Goal: Register for event/course

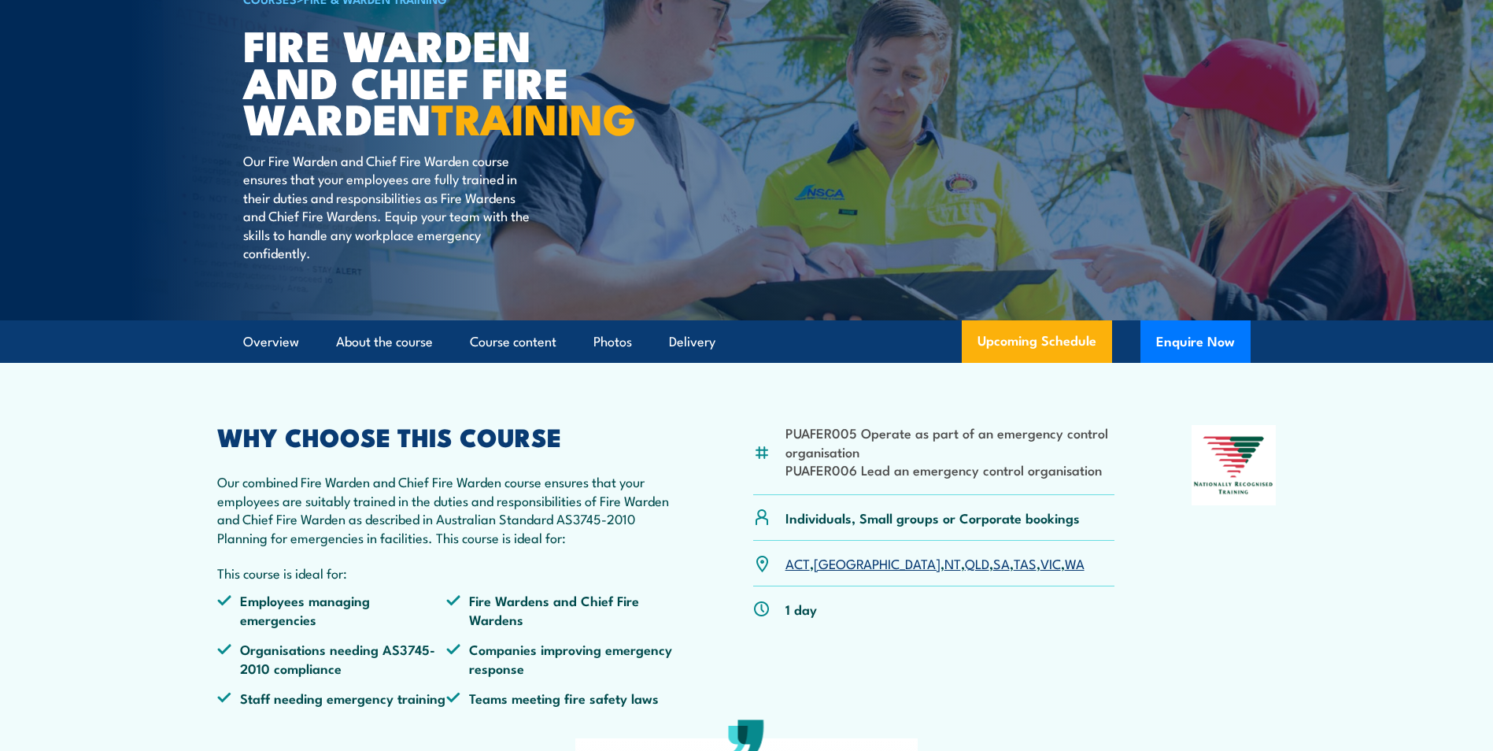
scroll to position [157, 0]
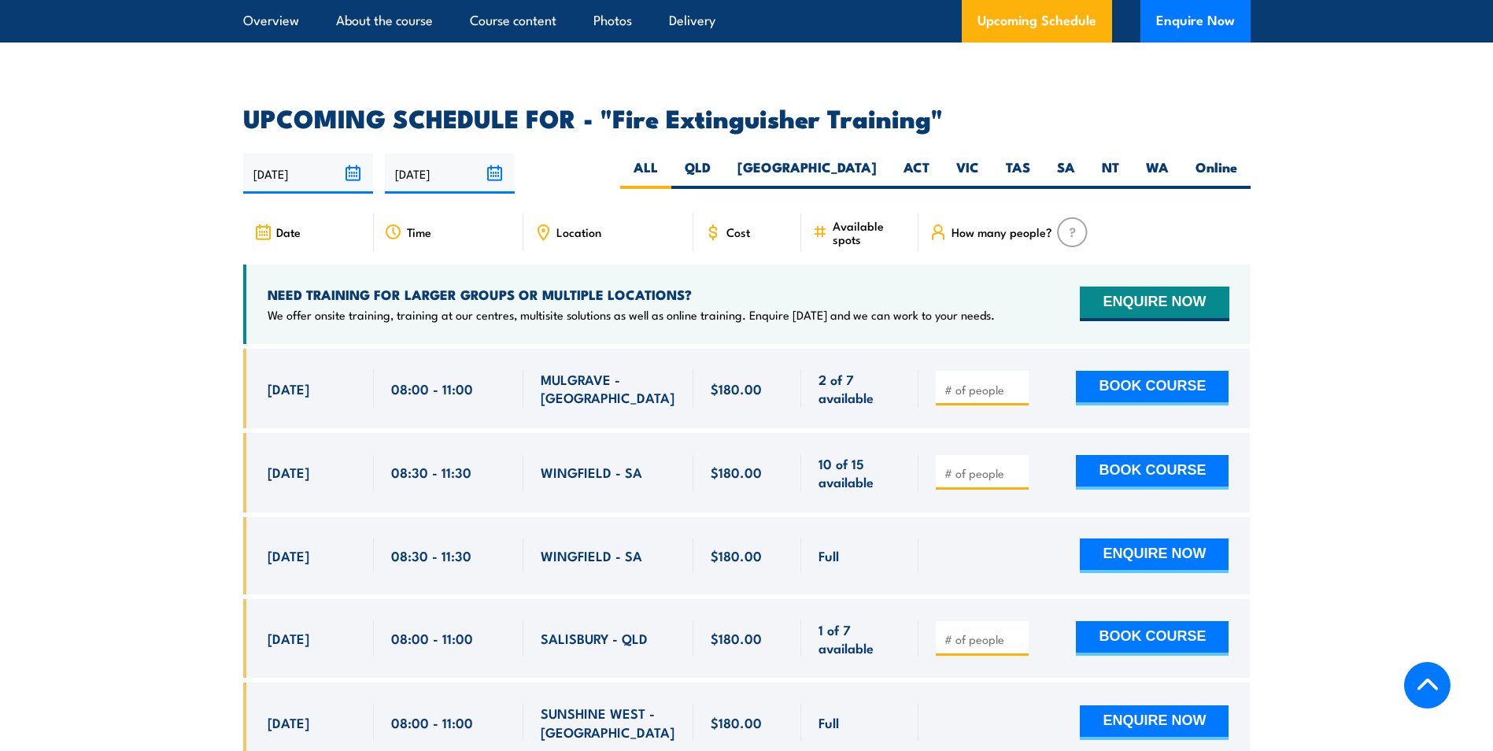
scroll to position [2598, 0]
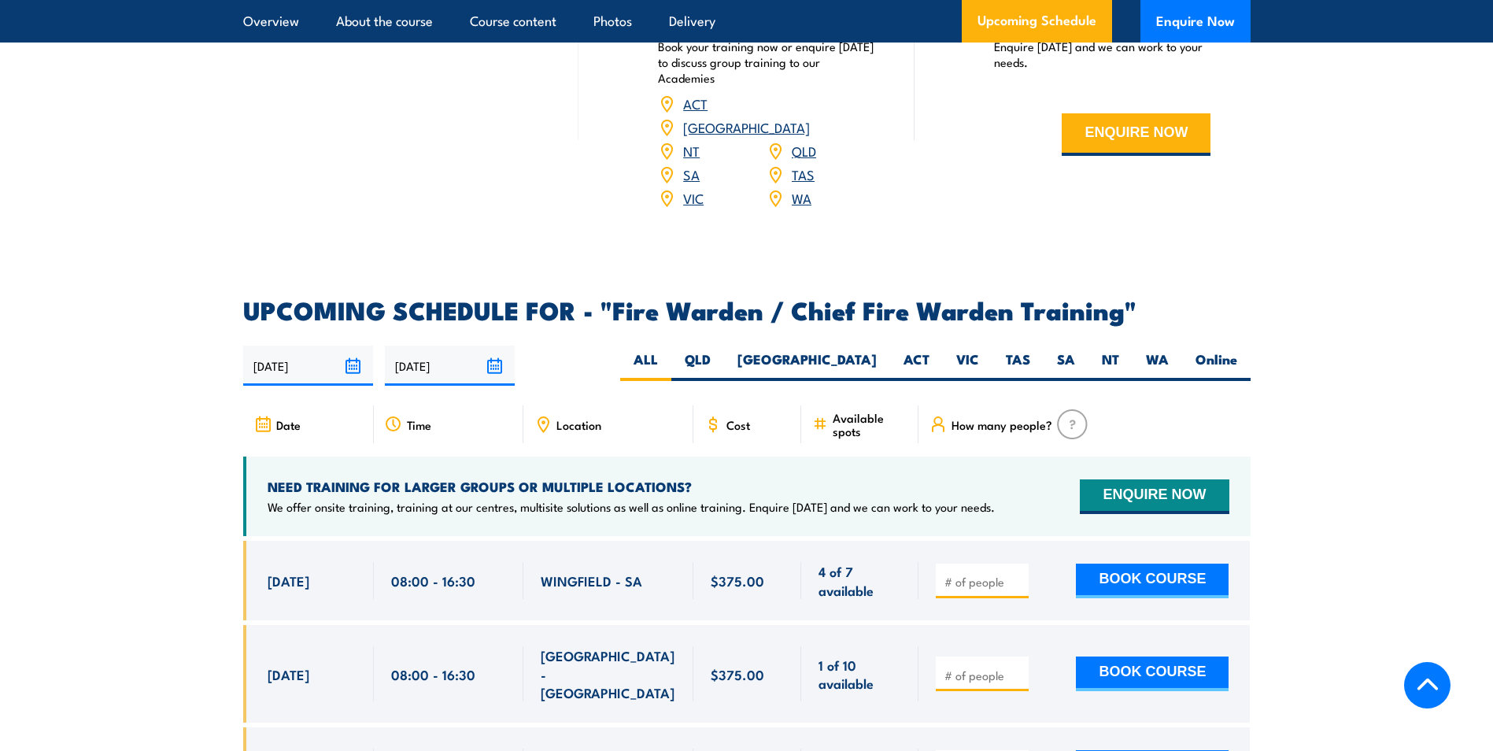
scroll to position [2755, 0]
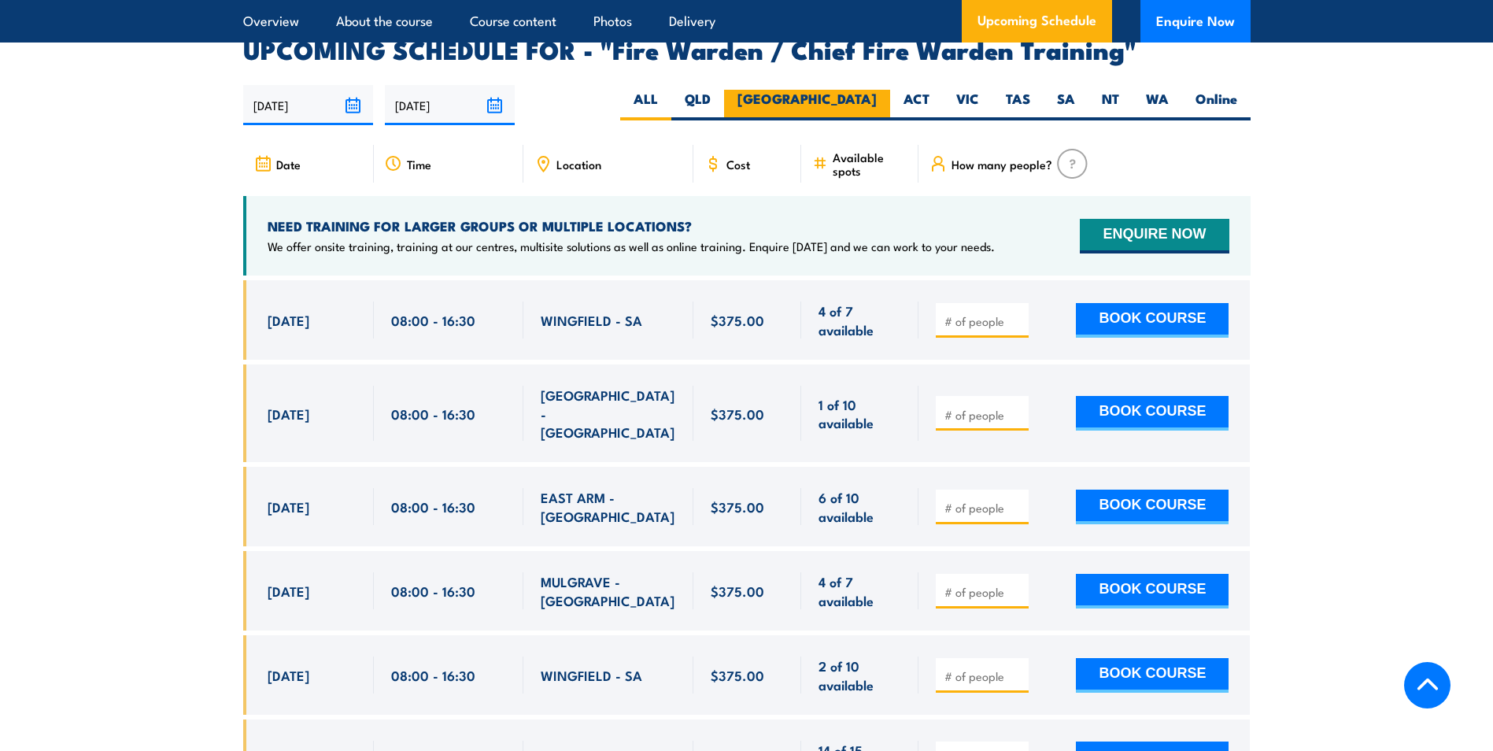
click at [856, 93] on label "[GEOGRAPHIC_DATA]" at bounding box center [807, 105] width 166 height 31
click at [877, 93] on input "[GEOGRAPHIC_DATA]" at bounding box center [882, 95] width 10 height 10
radio input "true"
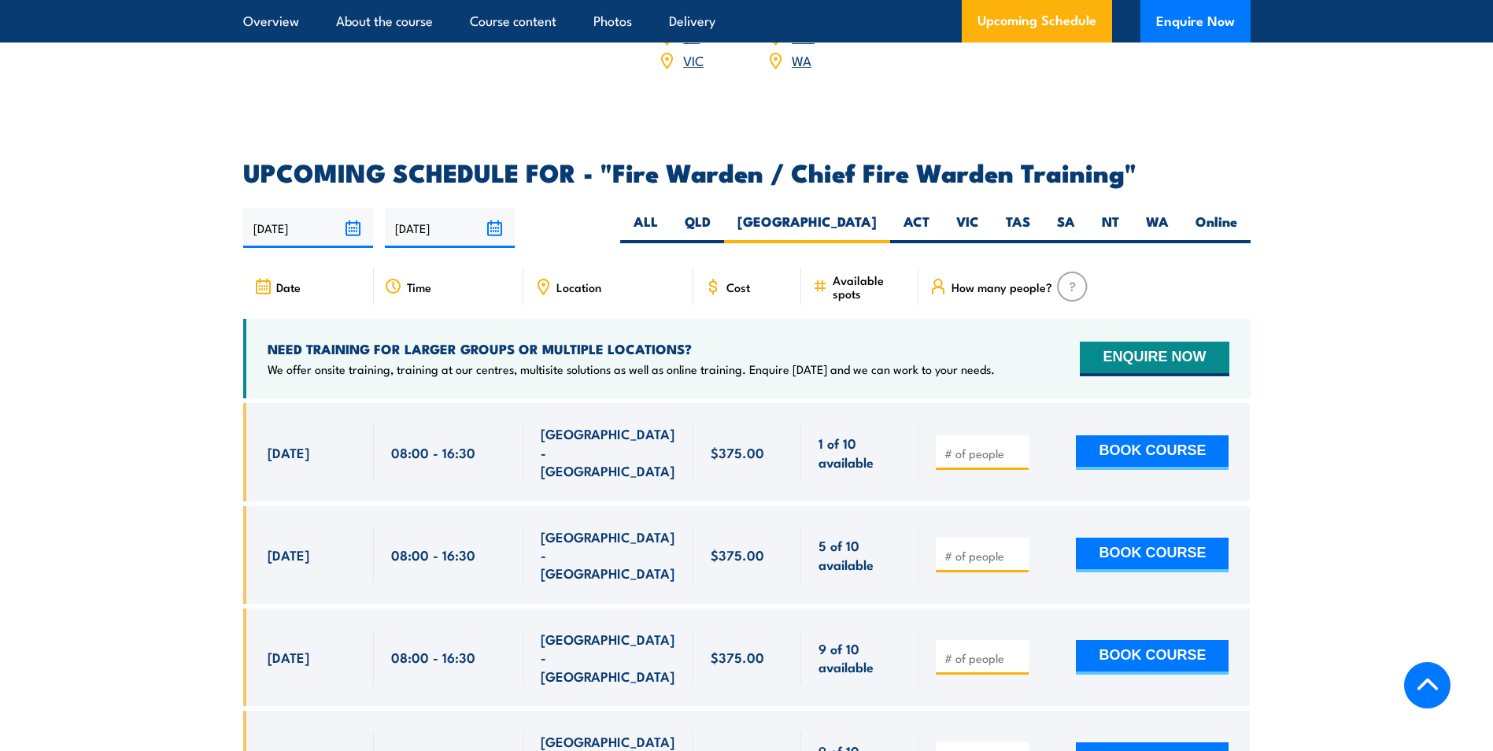
scroll to position [2631, 0]
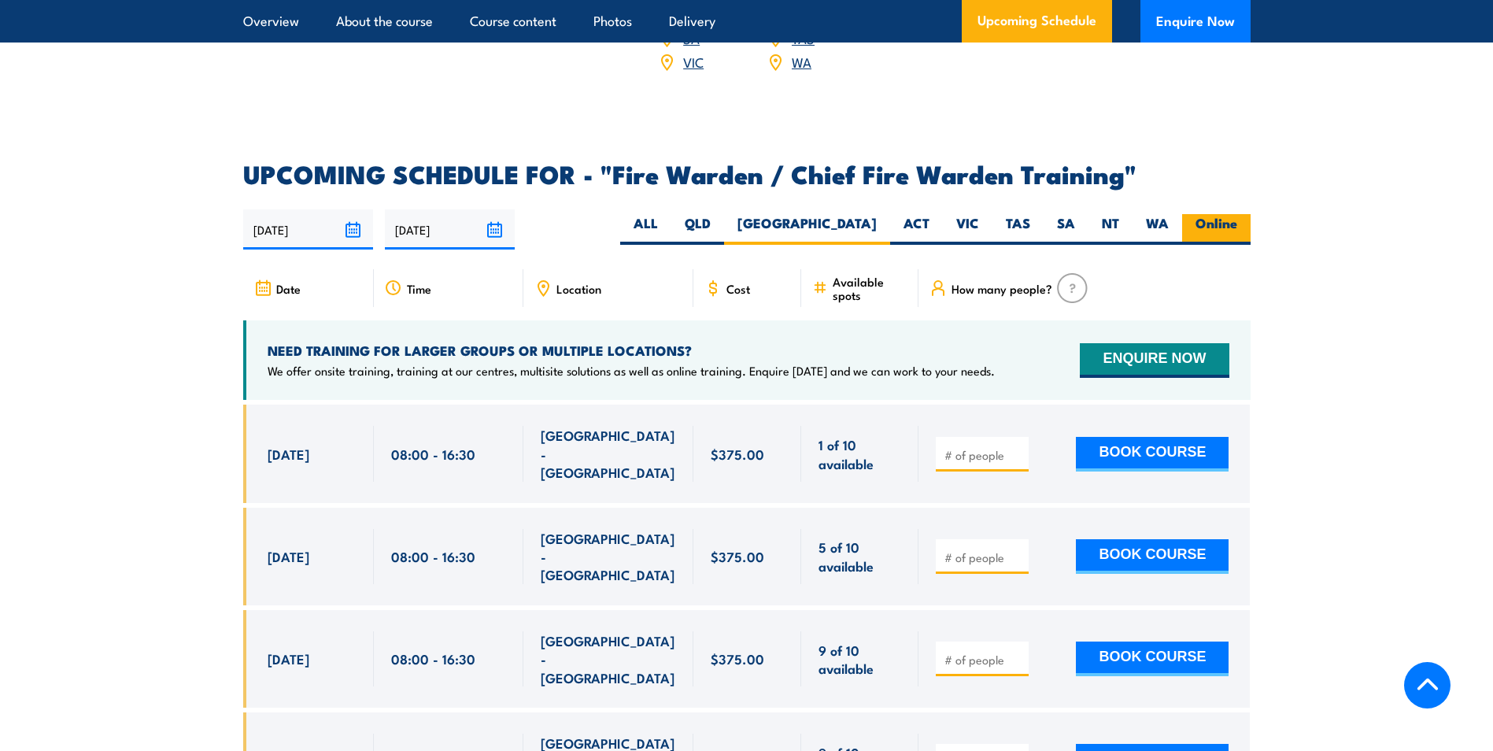
click at [1234, 218] on label "Online" at bounding box center [1216, 229] width 68 height 31
click at [1237, 218] on input "Online" at bounding box center [1242, 219] width 10 height 10
radio input "true"
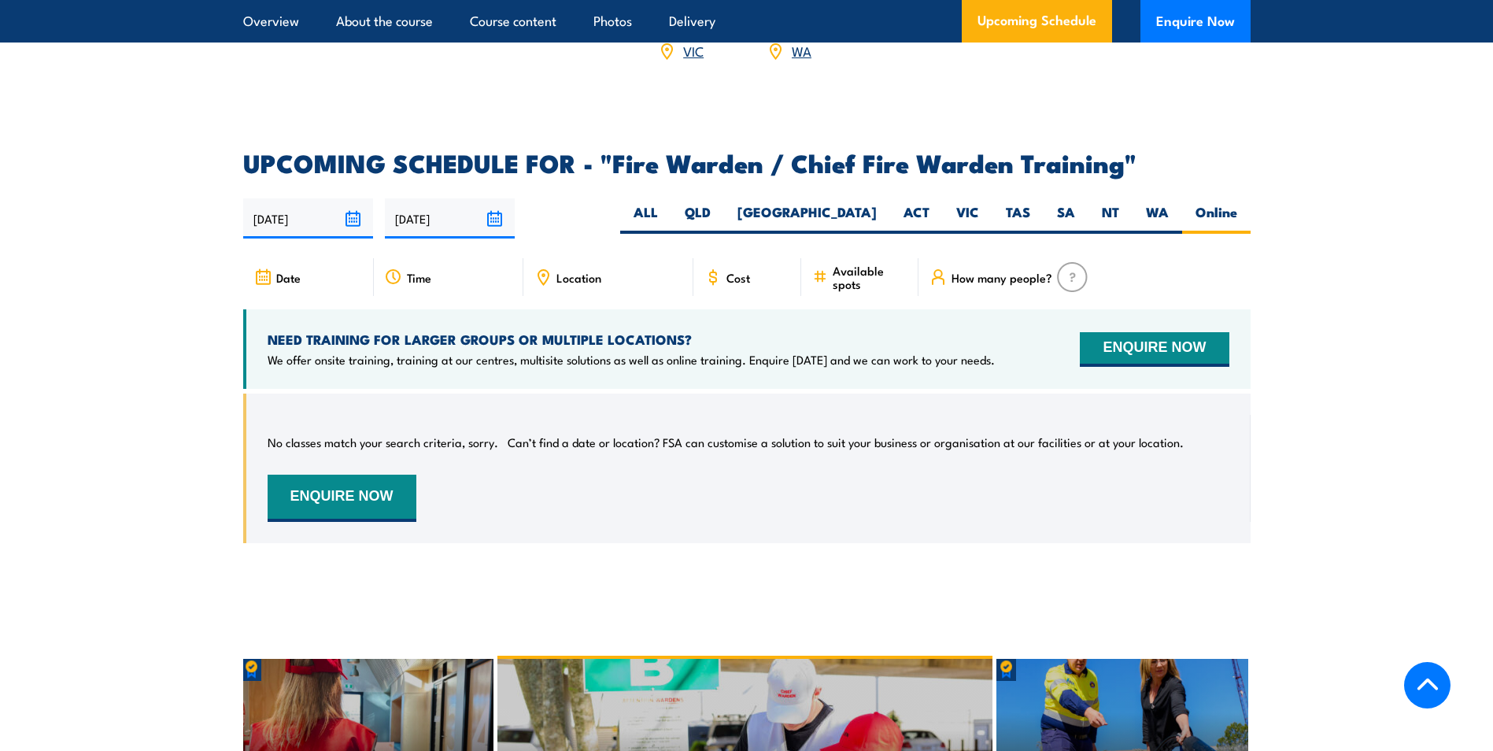
scroll to position [2631, 0]
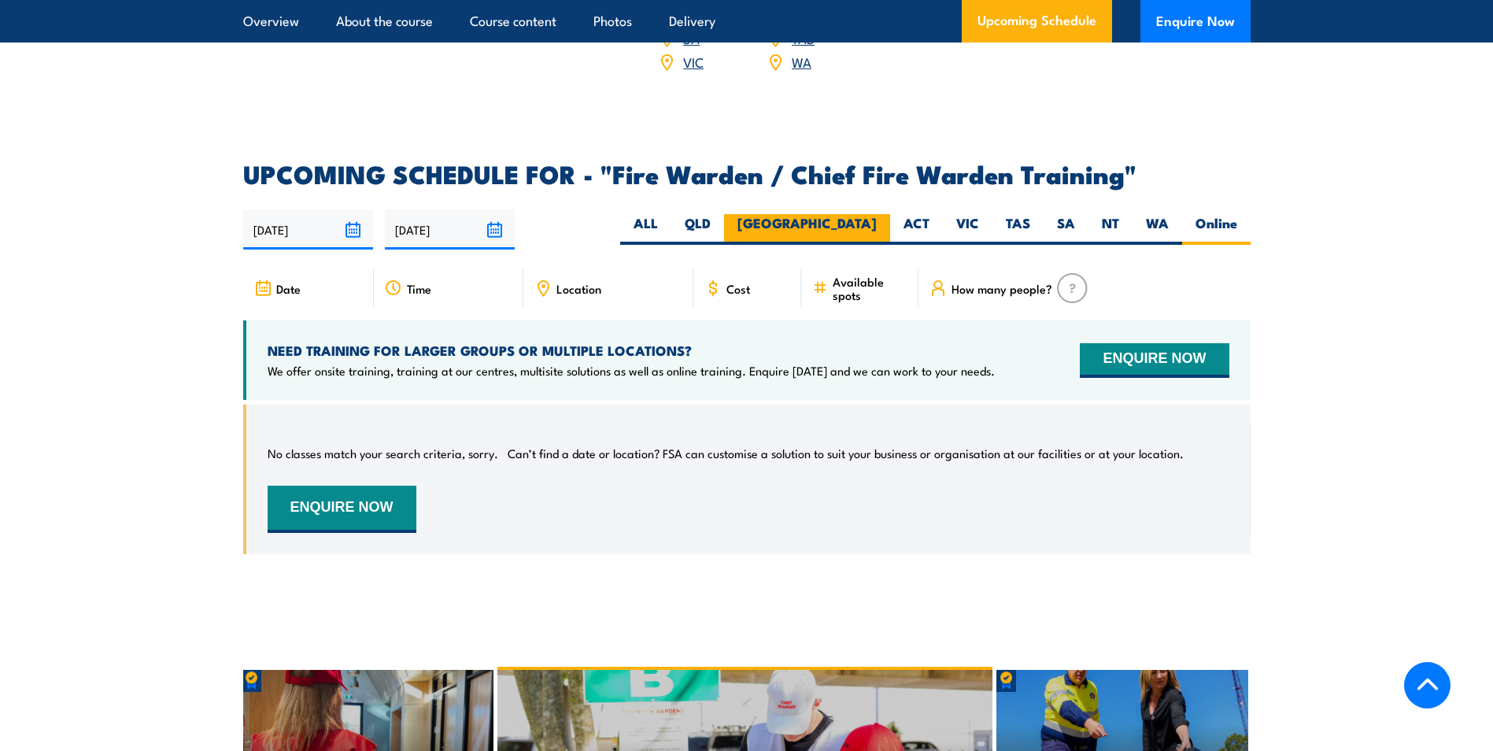
click at [859, 217] on label "[GEOGRAPHIC_DATA]" at bounding box center [807, 229] width 166 height 31
click at [877, 217] on input "[GEOGRAPHIC_DATA]" at bounding box center [882, 219] width 10 height 10
radio input "true"
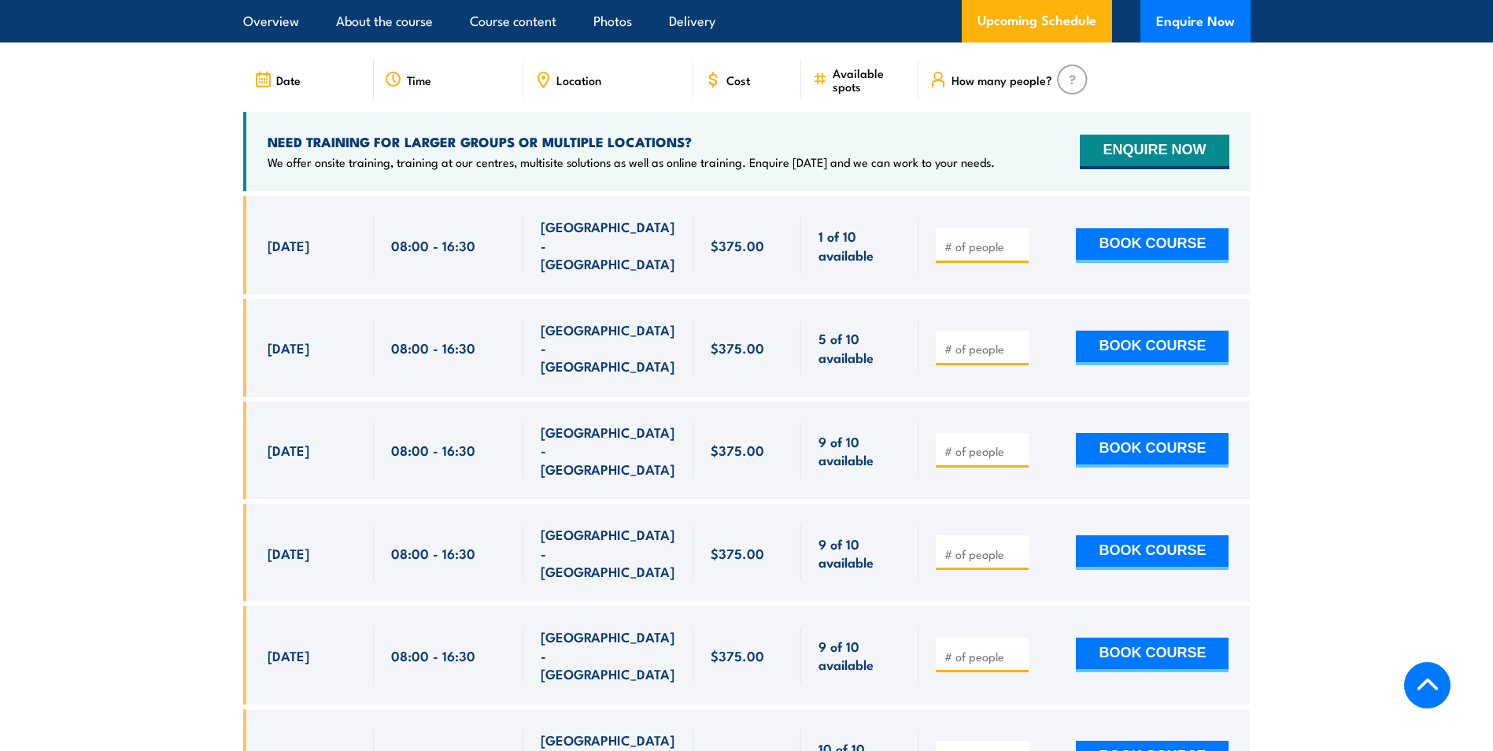
scroll to position [2867, 0]
